Goal: Task Accomplishment & Management: Manage account settings

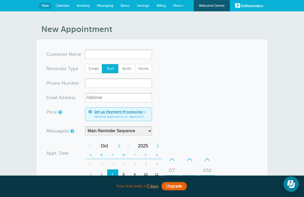
click at [108, 4] on span "Messaging" at bounding box center [105, 6] width 16 height 4
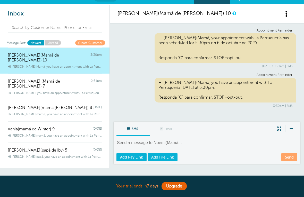
scroll to position [7, 0]
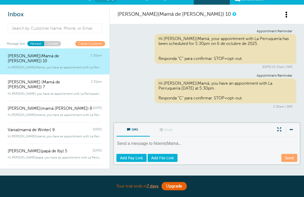
click at [57, 42] on link "Unread" at bounding box center [52, 43] width 17 height 5
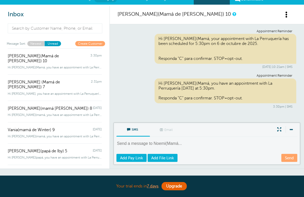
scroll to position [0, 0]
click at [93, 44] on link "Create Customer" at bounding box center [90, 43] width 30 height 5
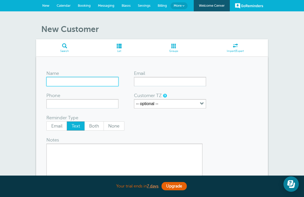
click at [84, 80] on input "Name" at bounding box center [82, 81] width 72 height 9
type input "Yeisa(Mamá de Lulú) 11"
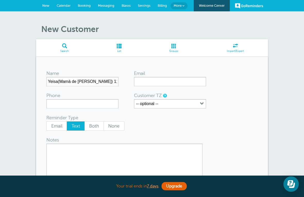
click at [86, 111] on form "Name Yeisa(Mamá de Lulú) 11 Email Phone Customer TZ -- optional -- Time zone am…" at bounding box center [151, 133] width 211 height 132
click at [94, 103] on input "Phone" at bounding box center [82, 103] width 72 height 9
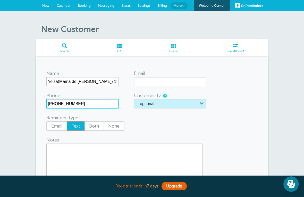
type input "512-680-7784"
click at [203, 105] on icon "button" at bounding box center [202, 103] width 4 height 4
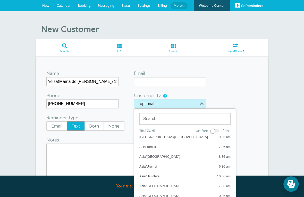
scroll to position [4237, 0]
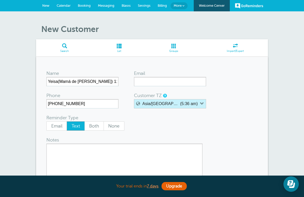
click at [204, 104] on button "Asia/Yekaterinburg (5:36 am)" at bounding box center [170, 103] width 72 height 9
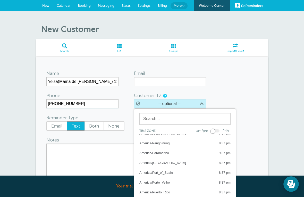
scroll to position [1791, 0]
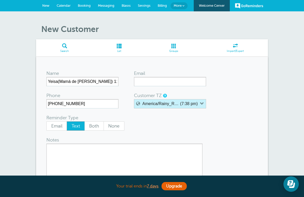
click at [203, 101] on icon "button" at bounding box center [202, 103] width 4 height 4
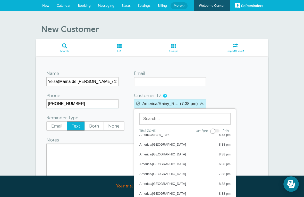
scroll to position [1290, 0]
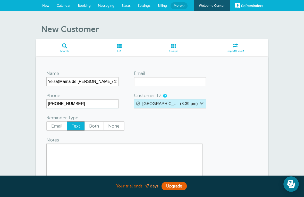
click at [203, 100] on button "America/Indiana/Indianapolis (8:39 pm)" at bounding box center [170, 103] width 72 height 9
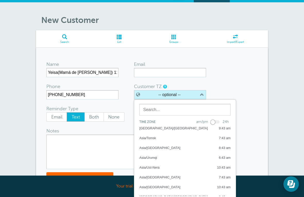
scroll to position [10, 0]
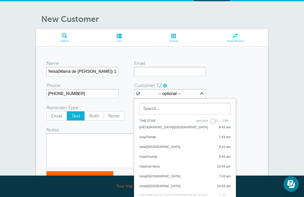
click at [228, 85] on form "Name Yeisa(Mamá de Lulú) 11 Email Phone 512-680-7784 Customer TZ -- optional --…" at bounding box center [151, 123] width 211 height 132
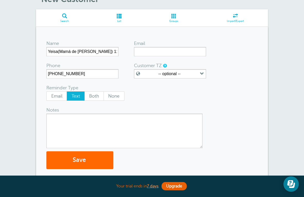
scroll to position [30, 0]
click at [88, 156] on button "Save" at bounding box center [79, 160] width 67 height 18
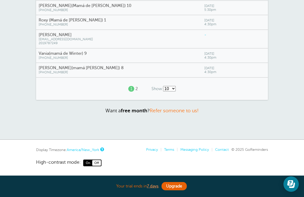
scroll to position [155, 0]
click at [137, 86] on div "1 2" at bounding box center [133, 89] width 22 height 14
click at [140, 87] on div "1 2" at bounding box center [133, 89] width 22 height 14
click at [139, 89] on div "1 2" at bounding box center [133, 89] width 22 height 14
click at [176, 86] on select "10 25 50 100" at bounding box center [169, 88] width 13 height 5
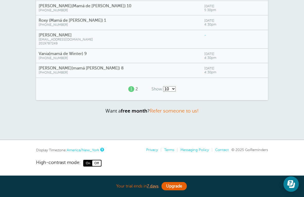
select select "/a/customer/list-rows/name-asc/0/25"
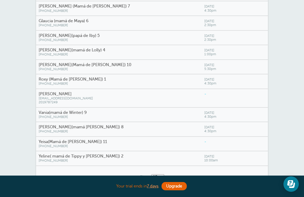
scroll to position [97, 0]
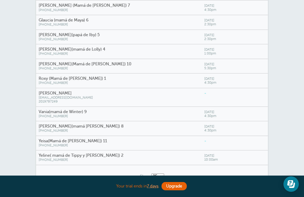
click at [116, 143] on span "(512) 680-7784" at bounding box center [119, 145] width 160 height 4
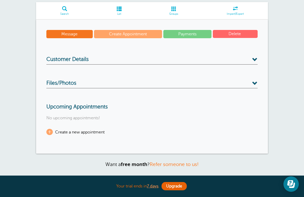
scroll to position [38, 0]
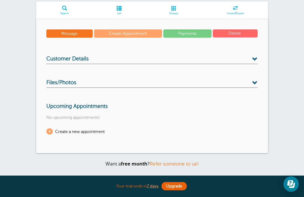
click at [256, 61] on span at bounding box center [254, 58] width 5 height 5
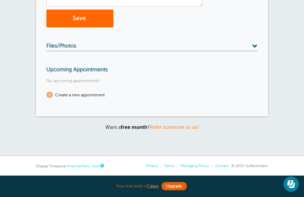
scroll to position [208, 0]
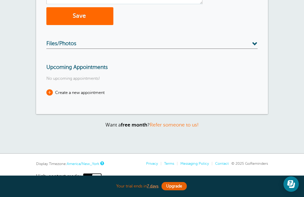
click at [95, 93] on span "Create a new appointment" at bounding box center [79, 92] width 49 height 5
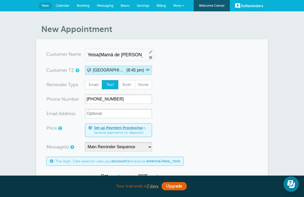
click at [151, 70] on button "America/Indiana/Indianapolis (8:45 pm)" at bounding box center [118, 69] width 67 height 9
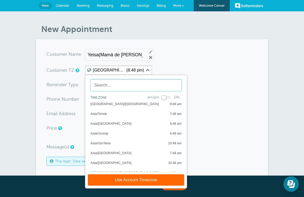
click at [141, 85] on input "text" at bounding box center [135, 85] width 91 height 12
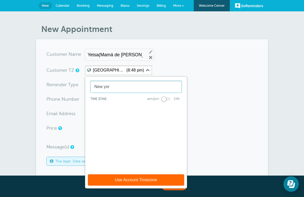
type input "New york"
click at [198, 69] on form "You are creating a new customer. To use an existing customer select one from th…" at bounding box center [151, 191] width 211 height 285
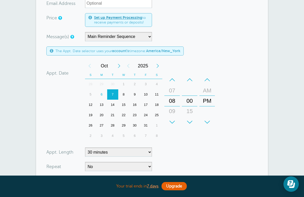
scroll to position [110, 0]
click at [176, 73] on div "+ – Hours 12 01 02 03 04 05 06 07 08 09 10 11" at bounding box center [172, 100] width 18 height 57
click at [175, 73] on div "+ – Hours 12 01 02 03 04 05 06 07 08 09 10 11" at bounding box center [172, 100] width 18 height 57
click at [173, 70] on div "+ – Month January February March April May June July August September October N…" at bounding box center [151, 100] width 132 height 80
click at [154, 150] on form "You are creating a new customer. To use an existing customer select one from th…" at bounding box center [151, 81] width 211 height 285
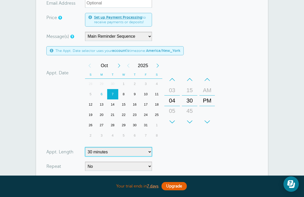
click at [151, 152] on select "5 minutes 10 minutes 15 minutes 20 minutes 25 minutes 30 minutes 35 minutes 40 …" at bounding box center [118, 151] width 67 height 9
select select "120"
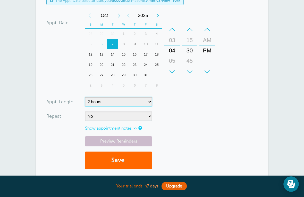
scroll to position [164, 0]
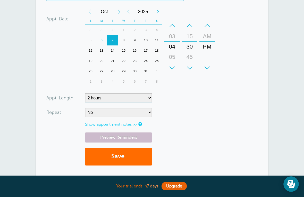
click at [135, 155] on button "Save" at bounding box center [118, 156] width 67 height 18
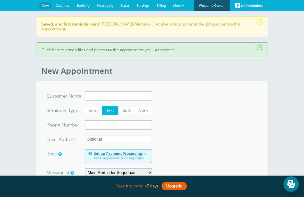
click at [183, 7] on link "More" at bounding box center [178, 6] width 18 height 12
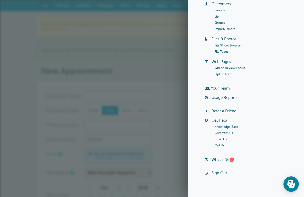
scroll to position [46, 0]
click at [234, 156] on div "Welcome Center Billing Payment Requests Customers Search List Groups Import/Exp…" at bounding box center [246, 75] width 98 height 209
click at [233, 157] on div "1" at bounding box center [231, 159] width 5 height 5
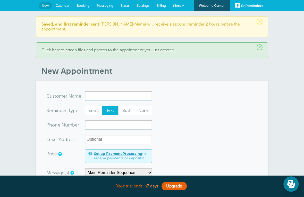
click at [184, 7] on link "More" at bounding box center [178, 6] width 18 height 12
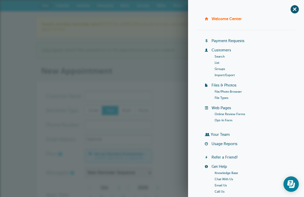
scroll to position [0, 0]
click at [234, 53] on li "Search" at bounding box center [255, 56] width 81 height 6
click at [227, 51] on link "Customers" at bounding box center [221, 50] width 20 height 4
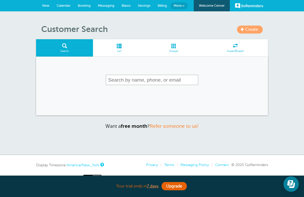
click at [85, 9] on link "Booking" at bounding box center [84, 5] width 20 height 11
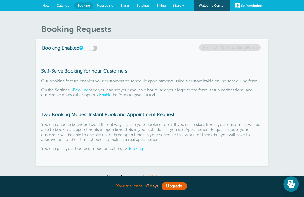
click at [108, 8] on link "Messaging" at bounding box center [105, 5] width 24 height 11
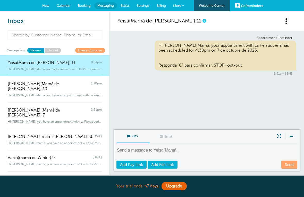
click at [100, 52] on link "Create Customer" at bounding box center [90, 50] width 30 height 5
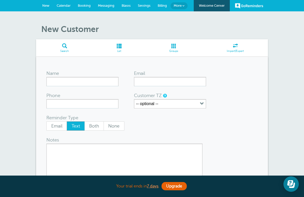
click at [147, 8] on link "Settings" at bounding box center [144, 5] width 20 height 11
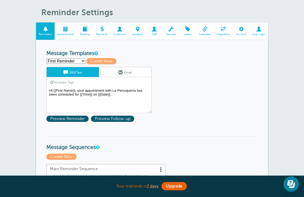
scroll to position [16, 0]
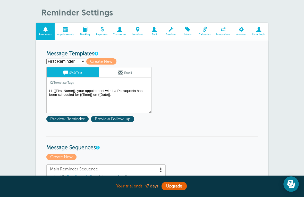
click at [67, 89] on textarea "Hi {{First Name}}, your appointment with La Perruquería has been scheduled for …" at bounding box center [98, 100] width 105 height 26
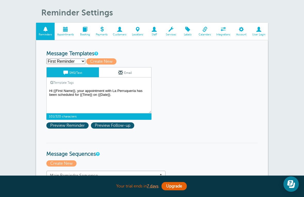
click at [157, 31] on span at bounding box center [154, 29] width 17 height 5
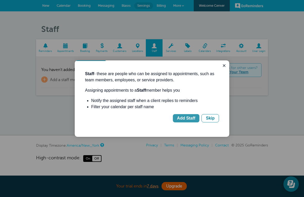
click at [192, 119] on div "Add Staff" at bounding box center [186, 118] width 18 height 6
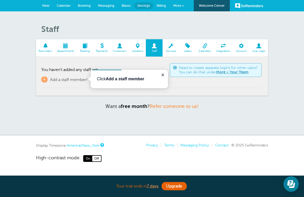
click at [133, 79] on b "Add a staff member" at bounding box center [125, 78] width 38 height 4
click at [163, 75] on icon "Close guide" at bounding box center [163, 75] width 4 height 4
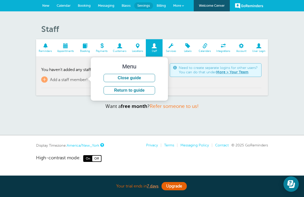
click at [202, 91] on section "Reminders Appointments Booking Payments Customers Locations Staff Services Labe…" at bounding box center [152, 67] width 232 height 56
click at [138, 48] on span at bounding box center [137, 45] width 17 height 5
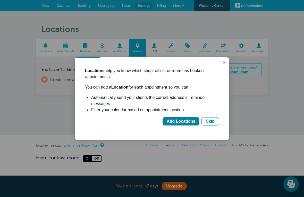
click at [229, 64] on div at bounding box center [152, 98] width 304 height 197
click at [225, 62] on icon "Close guide" at bounding box center [224, 62] width 4 height 4
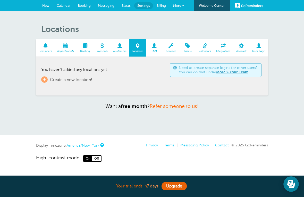
click at [260, 49] on span "User Login" at bounding box center [258, 50] width 13 height 3
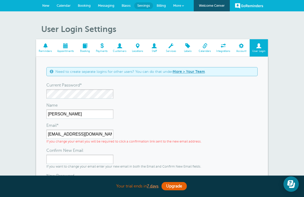
click at [241, 48] on span at bounding box center [241, 45] width 17 height 5
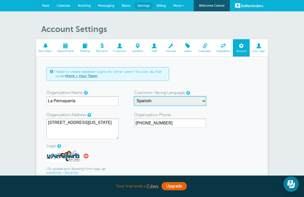
click at [205, 98] on select "English Spanish Czech Danish German Estonian Finnish French Korean Lithuanian L…" at bounding box center [170, 100] width 72 height 9
click at [225, 49] on span "Integrations" at bounding box center [223, 50] width 14 height 3
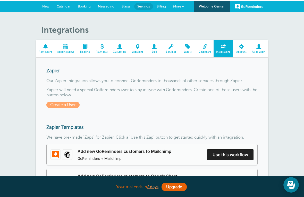
scroll to position [1, 0]
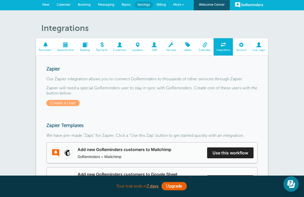
click at [207, 47] on span at bounding box center [205, 44] width 18 height 5
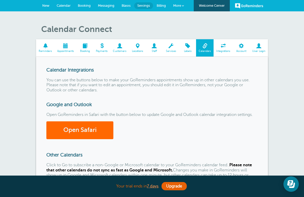
click at [188, 47] on span at bounding box center [187, 45] width 17 height 5
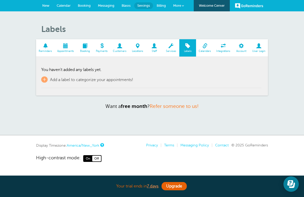
click at [181, 5] on link "More" at bounding box center [178, 6] width 18 height 12
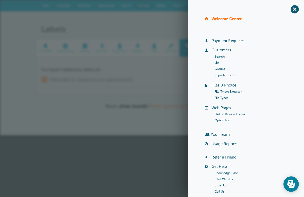
click at [228, 57] on li "Search" at bounding box center [255, 56] width 81 height 6
click at [224, 57] on link "Search" at bounding box center [220, 57] width 10 height 4
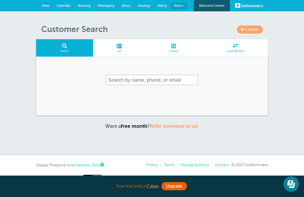
click at [105, 11] on link "Messaging" at bounding box center [106, 5] width 24 height 11
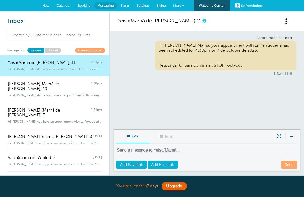
click at [52, 46] on div "Inbox Message Sort: Newest Unread Create Customer Yeisa(Mamá de Lulú) 11 8:51pm…" at bounding box center [55, 94] width 110 height 162
click at [55, 52] on link "Unread" at bounding box center [52, 50] width 17 height 5
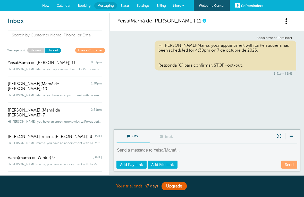
click at [289, 23] on span at bounding box center [286, 21] width 6 height 6
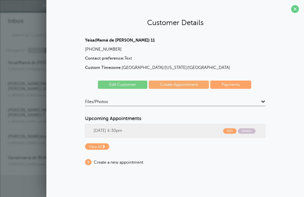
click at [241, 82] on link "Payments" at bounding box center [230, 84] width 41 height 8
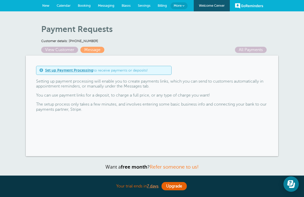
click at [75, 71] on link "Set up Payment Processing" at bounding box center [69, 70] width 48 height 4
click at [177, 190] on link "Upgrade" at bounding box center [173, 186] width 25 height 8
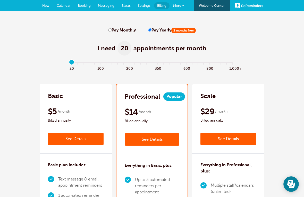
click at [182, 5] on span at bounding box center [183, 6] width 2 height 2
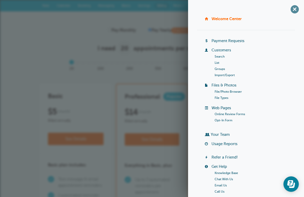
click at [293, 10] on span "+" at bounding box center [295, 9] width 12 height 12
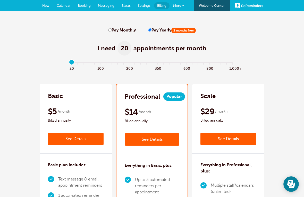
click at [147, 9] on link "Settings" at bounding box center [144, 5] width 20 height 11
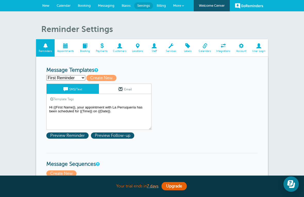
click at [243, 50] on span "Account" at bounding box center [241, 50] width 12 height 3
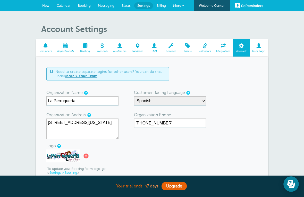
click at [166, 44] on span at bounding box center [171, 45] width 17 height 5
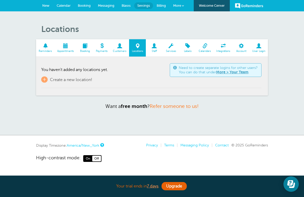
click at [44, 51] on span "Reminders" at bounding box center [45, 50] width 13 height 3
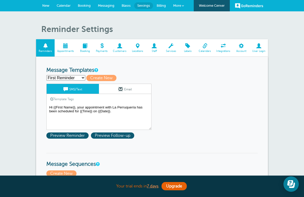
click at [63, 52] on link "Appointments" at bounding box center [66, 47] width 22 height 17
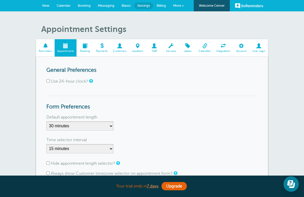
click at [70, 46] on span at bounding box center [66, 45] width 22 height 5
click at [106, 5] on span "Messaging" at bounding box center [106, 6] width 16 height 4
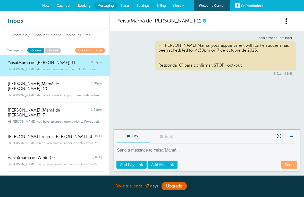
click at [287, 24] on span at bounding box center [286, 21] width 6 height 6
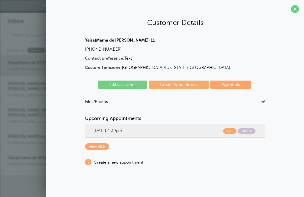
click at [133, 85] on link "Edit Customer" at bounding box center [122, 84] width 49 height 8
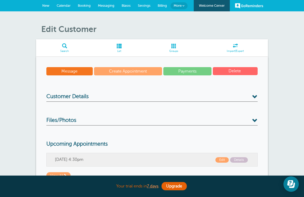
click at [120, 51] on span "List" at bounding box center [119, 50] width 47 height 3
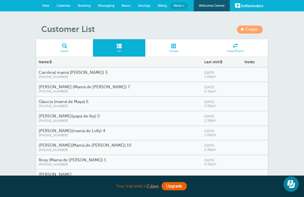
click at [181, 45] on span at bounding box center [173, 45] width 57 height 5
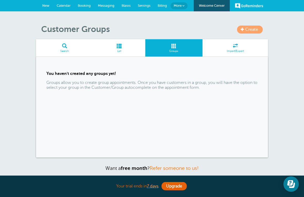
click at [243, 45] on span at bounding box center [234, 45] width 65 height 5
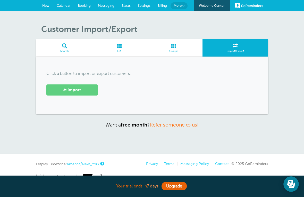
click at [67, 53] on link "Search" at bounding box center [64, 47] width 57 height 17
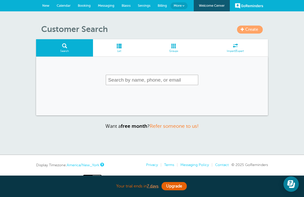
click at [127, 49] on link "List" at bounding box center [119, 47] width 52 height 17
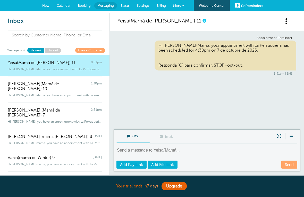
click at [110, 13] on div "Yeisa(Mamá de [PERSON_NAME]) 11" at bounding box center [207, 22] width 194 height 18
click at [123, 5] on span "Blasts" at bounding box center [125, 6] width 9 height 4
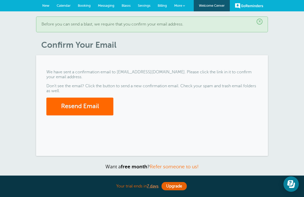
click at [263, 9] on link "GoReminders" at bounding box center [249, 5] width 28 height 11
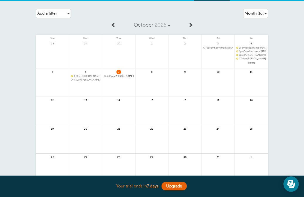
scroll to position [7, 0]
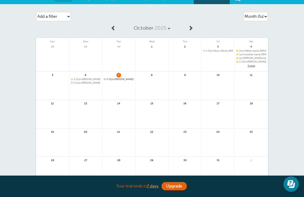
click at [158, 89] on link at bounding box center [151, 88] width 33 height 22
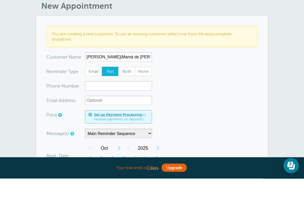
scroll to position [6, 0]
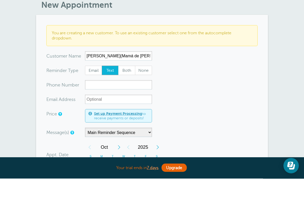
type input "Roxana(Mamá de Lily) 12"
click at [122, 98] on input "xxx-no-autofill" at bounding box center [118, 102] width 67 height 9
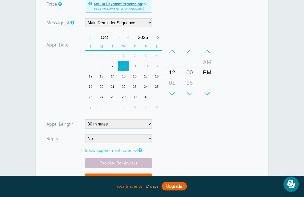
scroll to position [134, 0]
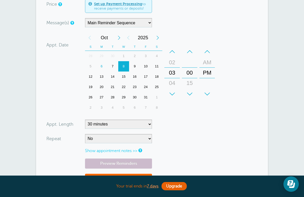
type input "7863709588"
click at [151, 125] on select "5 minutes 10 minutes 15 minutes 20 minutes 25 minutes 30 minutes 35 minutes 40 …" at bounding box center [118, 123] width 67 height 9
select select "120"
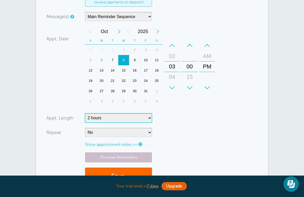
scroll to position [141, 0]
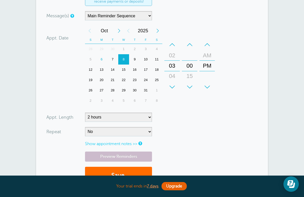
click at [131, 171] on button "Save" at bounding box center [118, 175] width 67 height 18
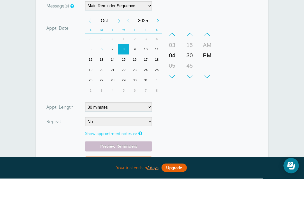
scroll to position [174, 0]
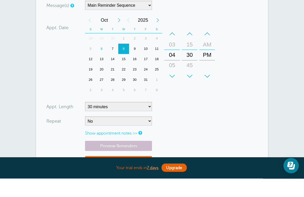
type input "Roxy(Mamá de [PERSON_NAME]) 13"
click at [150, 120] on select "5 minutes 10 minutes 15 minutes 20 minutes 25 minutes 30 minutes 35 minutes 40 …" at bounding box center [118, 124] width 67 height 9
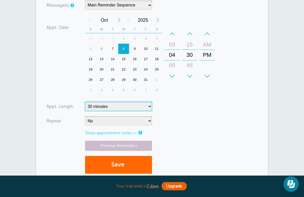
select select "120"
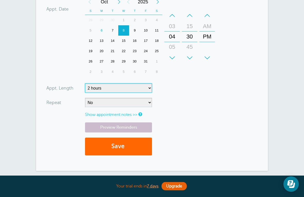
scroll to position [211, 0]
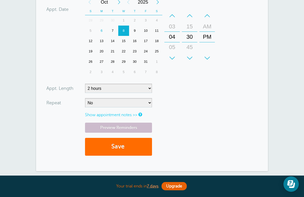
click at [130, 146] on button "Save" at bounding box center [118, 147] width 67 height 18
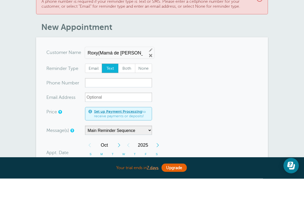
scroll to position [4, 0]
click at [125, 96] on input "xxx-no-autofill" at bounding box center [118, 100] width 67 height 9
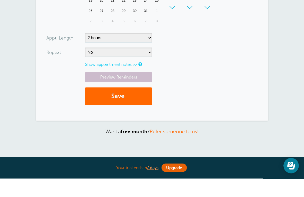
scroll to position [207, 0]
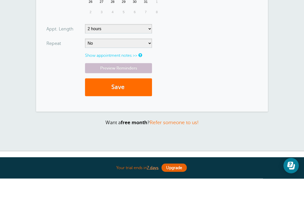
type input "2015157995"
click at [140, 97] on button "Save" at bounding box center [118, 106] width 67 height 18
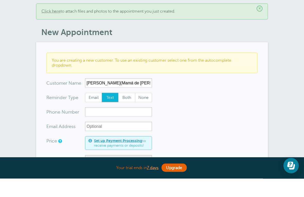
scroll to position [21, 0]
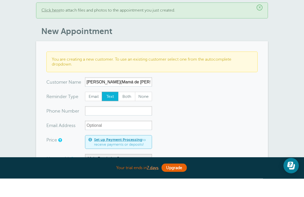
type input "[PERSON_NAME](Mamá de [PERSON_NAME]) 14"
click at [135, 124] on input "xxx-no-autofill" at bounding box center [118, 128] width 67 height 9
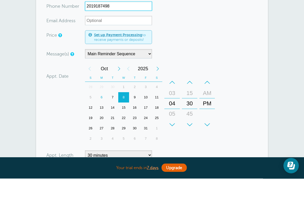
scroll to position [126, 0]
click at [139, 110] on div "9" at bounding box center [134, 115] width 11 height 10
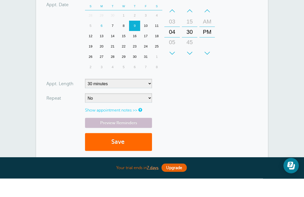
scroll to position [197, 0]
type input "2019187498"
click at [151, 97] on select "5 minutes 10 minutes 15 minutes 20 minutes 25 minutes 30 minutes 35 minutes 40 …" at bounding box center [118, 101] width 67 height 9
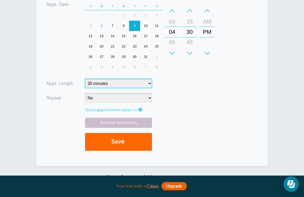
select select "120"
click at [138, 141] on button "Save" at bounding box center [118, 142] width 67 height 18
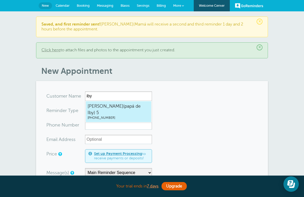
click at [120, 109] on span "[PERSON_NAME](papá de Iby) 5" at bounding box center [119, 109] width 62 height 13
type input "[PERSON_NAME](papádeIby)55514829518"
type input "[PERSON_NAME](papá de Iby) 5"
type input "[PHONE_NUMBER]"
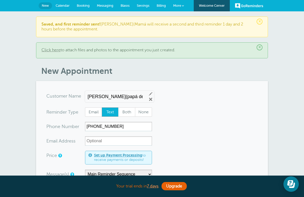
click at [129, 96] on input "Jacob(papá de Iby) 5" at bounding box center [115, 96] width 55 height 5
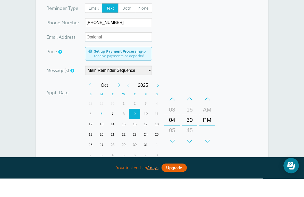
scroll to position [87, 0]
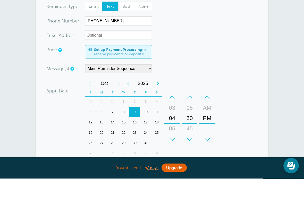
click at [148, 125] on div "10" at bounding box center [145, 130] width 11 height 10
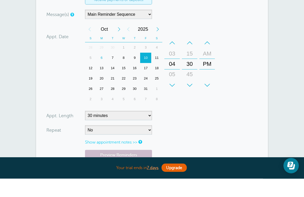
scroll to position [143, 0]
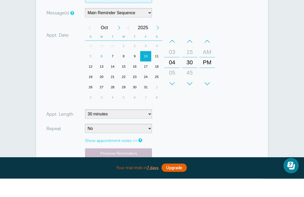
type input "[PERSON_NAME](papá de [PERSON_NAME] y [PERSON_NAME]) 5"
click at [150, 127] on select "5 minutes 10 minutes 15 minutes 20 minutes 25 minutes 30 minutes 35 minutes 40 …" at bounding box center [118, 131] width 67 height 9
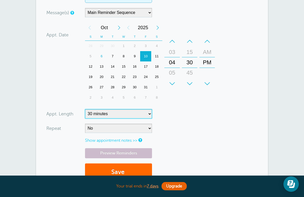
select select "120"
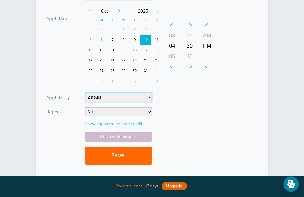
scroll to position [178, 0]
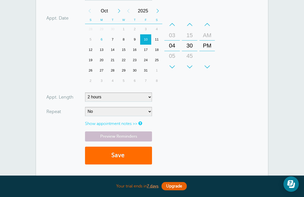
click at [139, 155] on button "Save" at bounding box center [118, 155] width 67 height 18
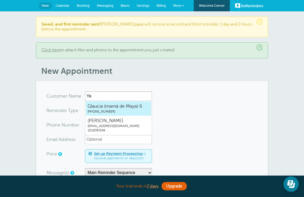
type input "Y"
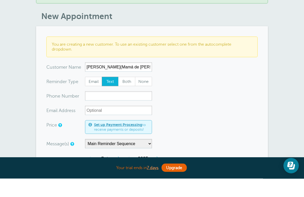
scroll to position [50, 0]
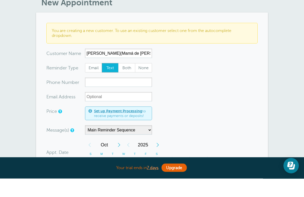
type input "[PERSON_NAME](Mamá de [PERSON_NAME]) 15"
click at [120, 96] on input "xxx-no-autofill" at bounding box center [118, 100] width 67 height 9
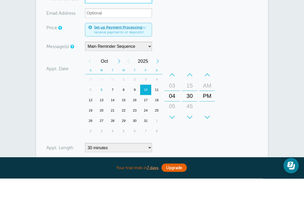
scroll to position [134, 0]
click at [92, 113] on div "12" at bounding box center [90, 118] width 11 height 10
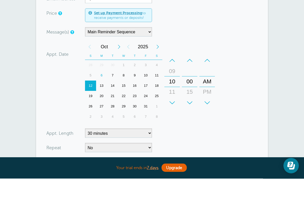
scroll to position [151, 0]
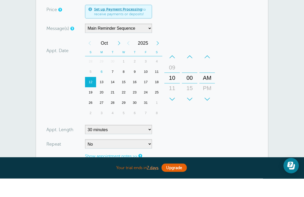
type input "2016475772"
click at [151, 143] on select "5 minutes 10 minutes 15 minutes 20 minutes 25 minutes 30 minutes 35 minutes 40 …" at bounding box center [118, 147] width 67 height 9
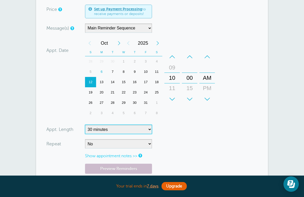
select select "120"
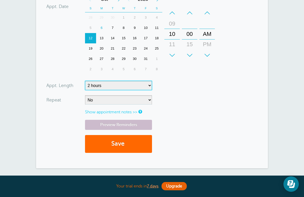
scroll to position [214, 0]
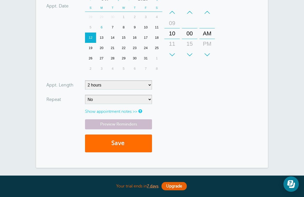
click at [132, 144] on button "Save" at bounding box center [118, 143] width 67 height 18
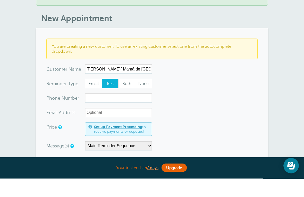
scroll to position [36, 0]
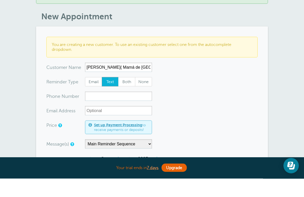
type input "[PERSON_NAME]( Mamá de [GEOGRAPHIC_DATA] y Abby) 16"
click at [128, 110] on input "xxx-no-autofill" at bounding box center [118, 114] width 67 height 9
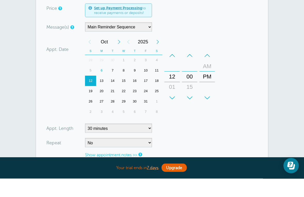
scroll to position [153, 0]
type input "2012571209"
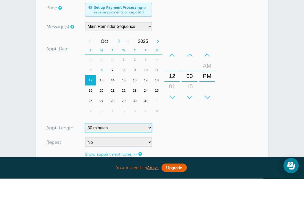
click at [151, 141] on select "5 minutes 10 minutes 15 minutes 20 minutes 25 minutes 30 minutes 35 minutes 40 …" at bounding box center [118, 145] width 67 height 9
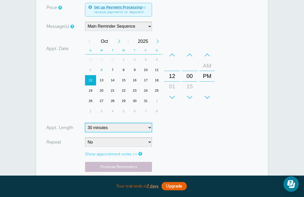
select select "120"
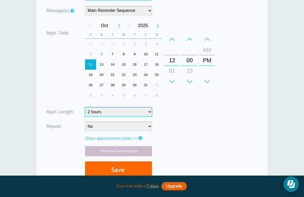
scroll to position [189, 0]
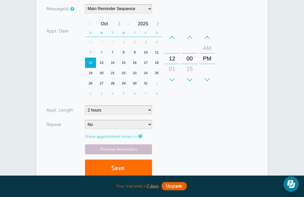
click at [135, 169] on button "Save" at bounding box center [118, 168] width 67 height 18
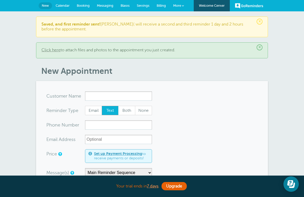
click at [66, 11] on link "Calendar" at bounding box center [62, 5] width 21 height 11
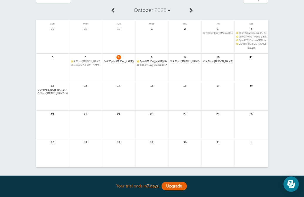
scroll to position [25, 0]
click at [254, 48] on span "3 more" at bounding box center [251, 48] width 30 height 4
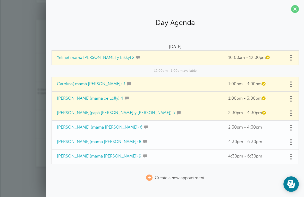
click at [303, 8] on section "Day Agenda [DATE] Yeline( mamá [PERSON_NAME] y Bikky) 2 10:00am - 12:00pm 12:00…" at bounding box center [175, 94] width 258 height 189
click at [291, 10] on span at bounding box center [295, 9] width 8 height 8
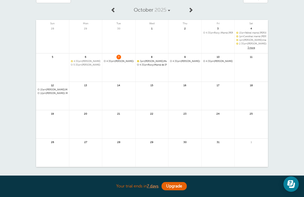
click at [74, 67] on link at bounding box center [85, 78] width 33 height 22
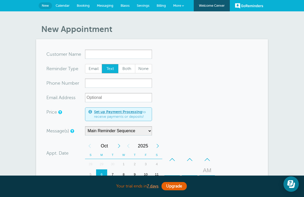
click at [65, 5] on span "Calendar" at bounding box center [63, 6] width 14 height 4
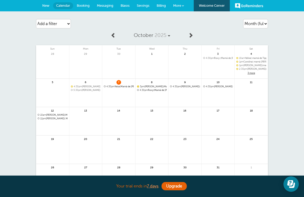
click at [90, 89] on span "5:30pm Noemi(Mamá de Toby) 10" at bounding box center [86, 90] width 30 height 3
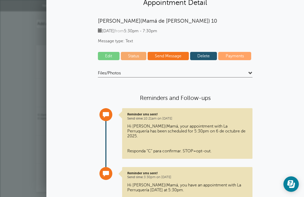
scroll to position [21, 0]
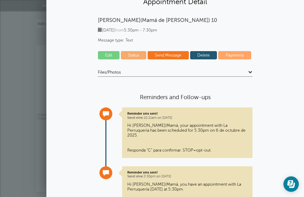
click at [138, 57] on link "Status" at bounding box center [134, 55] width 26 height 8
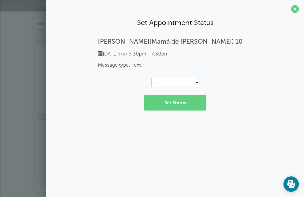
click at [199, 84] on select "-- Confirmed Reschedule Requested Cancelled" at bounding box center [175, 82] width 48 height 9
select select "canceled"
click at [195, 103] on link "Set Status" at bounding box center [175, 102] width 62 height 15
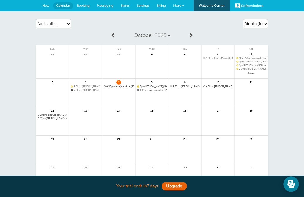
click at [112, 6] on span "Messaging" at bounding box center [105, 6] width 16 height 4
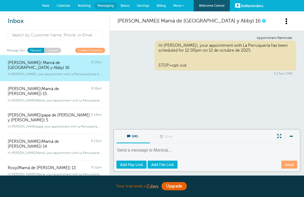
click at [256, 55] on div "Hi [PERSON_NAME](, your appointment with La Perruquería has been scheduled for …" at bounding box center [226, 55] width 142 height 30
click at [260, 65] on div "Hi [PERSON_NAME](, your appointment with La Perruquería has been scheduled for …" at bounding box center [226, 55] width 142 height 30
click at [51, 51] on link "Unread" at bounding box center [52, 50] width 17 height 5
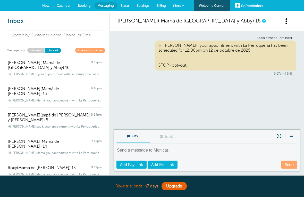
click at [8, 51] on span "Message Sort:" at bounding box center [16, 50] width 19 height 5
click at [36, 51] on link "Newest" at bounding box center [35, 50] width 17 height 5
click at [181, 5] on span "More" at bounding box center [177, 6] width 8 height 4
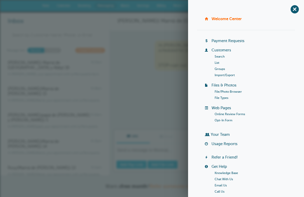
click at [169, 106] on div "Appointment Reminder Hi [PERSON_NAME](, your appointment with La Perruquería ha…" at bounding box center [207, 80] width 194 height 98
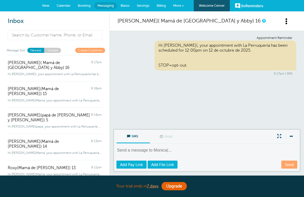
click at [145, 7] on span "Settings" at bounding box center [143, 6] width 13 height 4
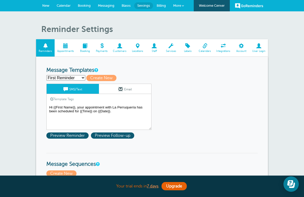
click at [69, 110] on textarea "Hi {{First Name}}, your appointment with La Perruquería has been scheduled for …" at bounding box center [98, 117] width 105 height 26
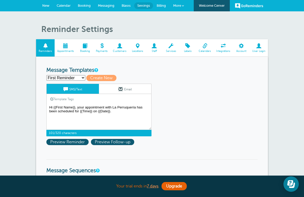
click at [113, 5] on span "Messaging" at bounding box center [106, 6] width 16 height 4
